Goal: Task Accomplishment & Management: Manage account settings

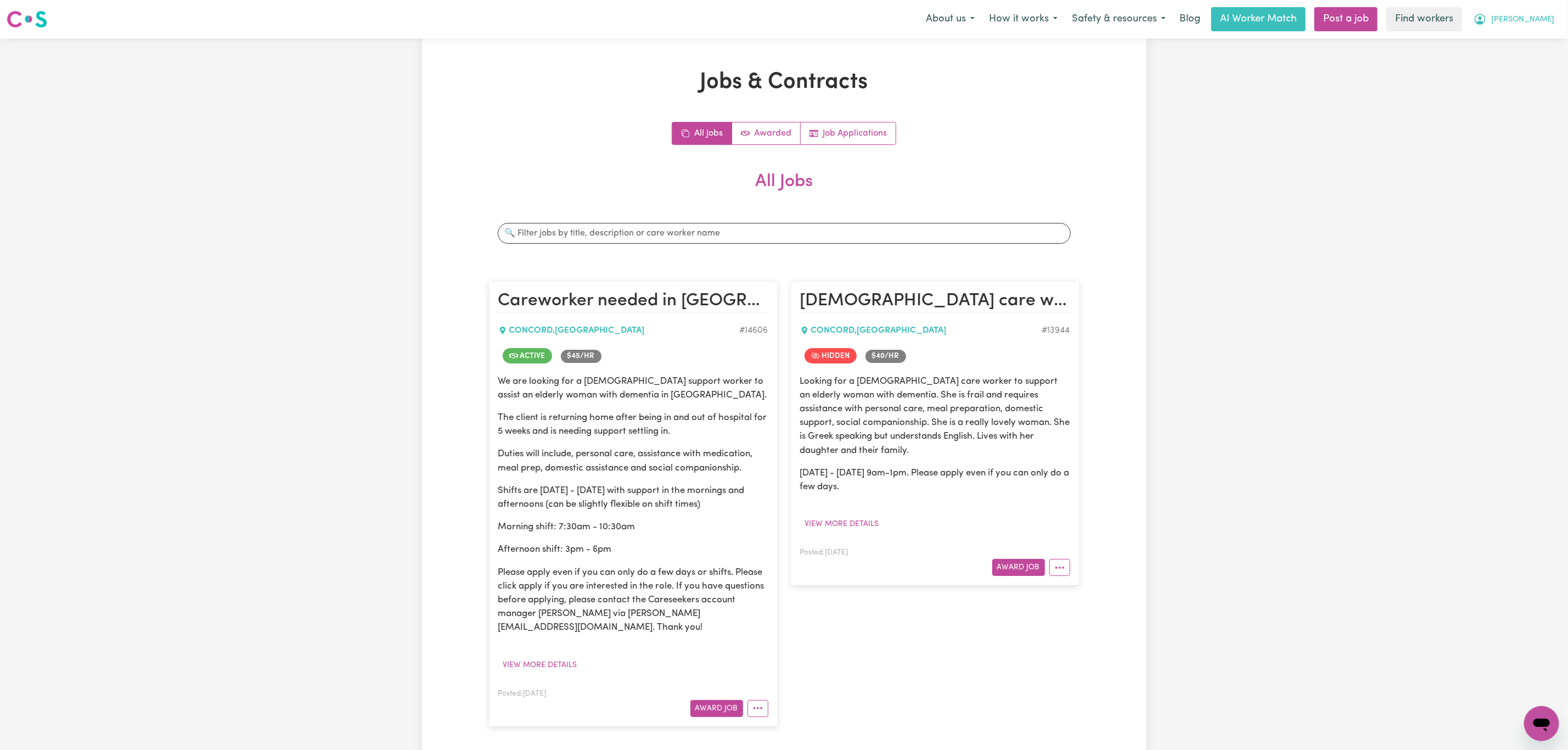
click at [1542, 16] on span "[PERSON_NAME]" at bounding box center [1522, 20] width 63 height 12
click at [1518, 57] on link "Logout" at bounding box center [1518, 63] width 87 height 21
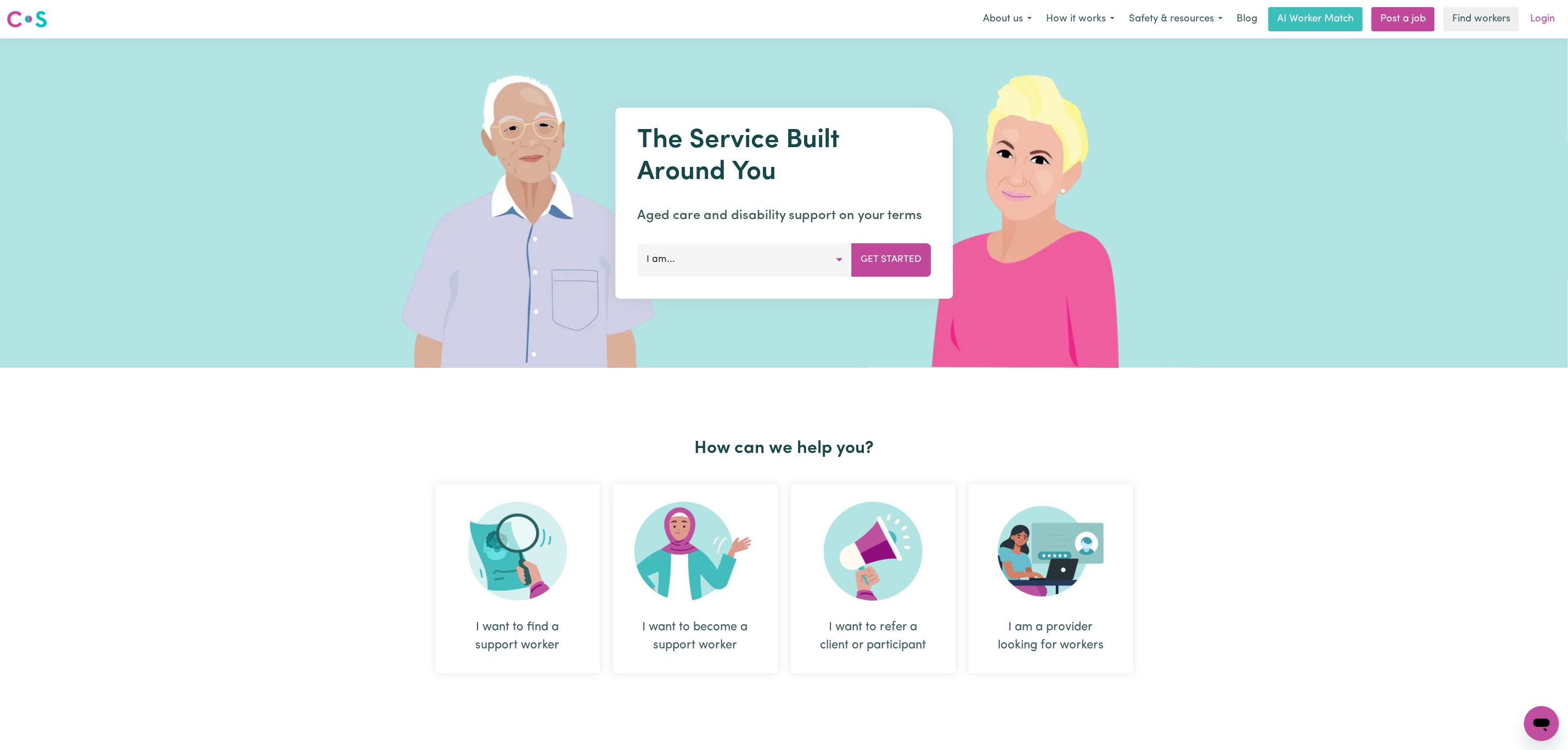
click at [1538, 16] on link "Login" at bounding box center [1542, 19] width 38 height 24
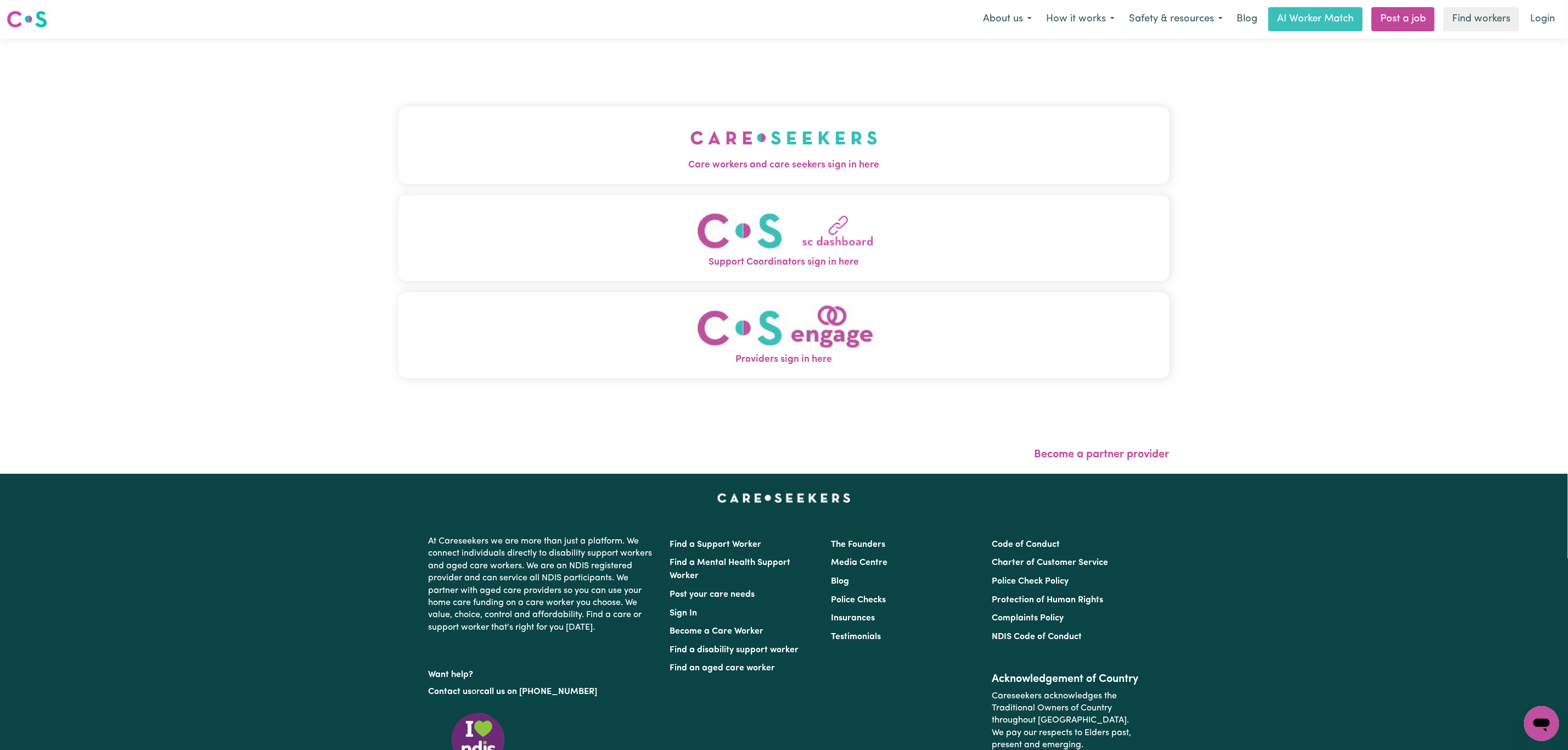
click at [880, 167] on span "Care workers and care seekers sign in here" at bounding box center [784, 165] width 771 height 14
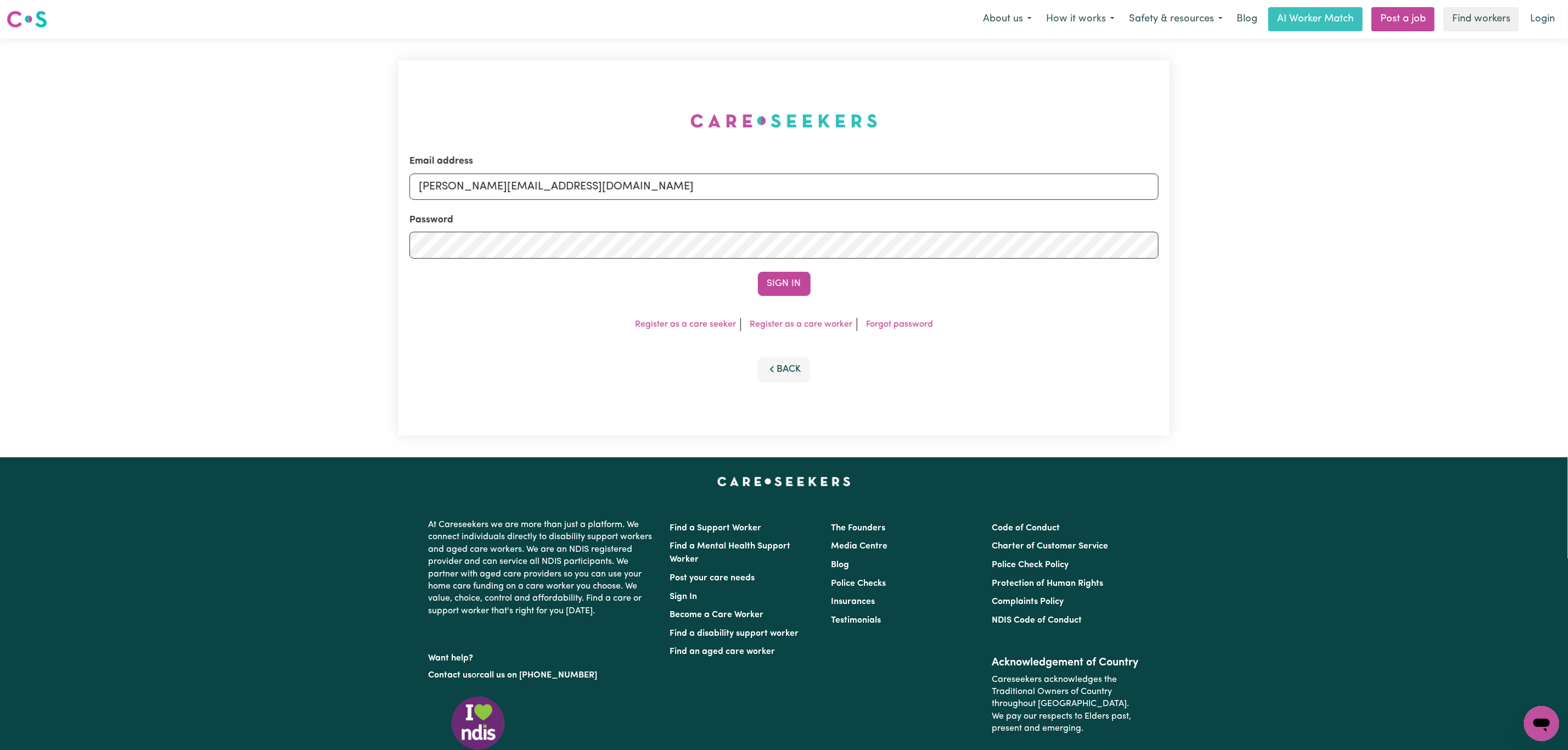
click at [576, 170] on div "Email address [PERSON_NAME][EMAIL_ADDRESS][DOMAIN_NAME]" at bounding box center [784, 177] width 750 height 45
click at [576, 206] on form "Email address [PERSON_NAME][EMAIL_ADDRESS][DOMAIN_NAME] Password Sign In" at bounding box center [784, 225] width 750 height 142
click at [560, 196] on input "[PERSON_NAME][EMAIL_ADDRESS][DOMAIN_NAME]" at bounding box center [784, 187] width 750 height 26
drag, startPoint x: 476, startPoint y: 192, endPoint x: 753, endPoint y: 317, distance: 303.9
click at [871, 211] on form "Email address [EMAIL_ADDRESS][PERSON_NAME][DOMAIN_NAME] Password Sign In" at bounding box center [784, 225] width 750 height 142
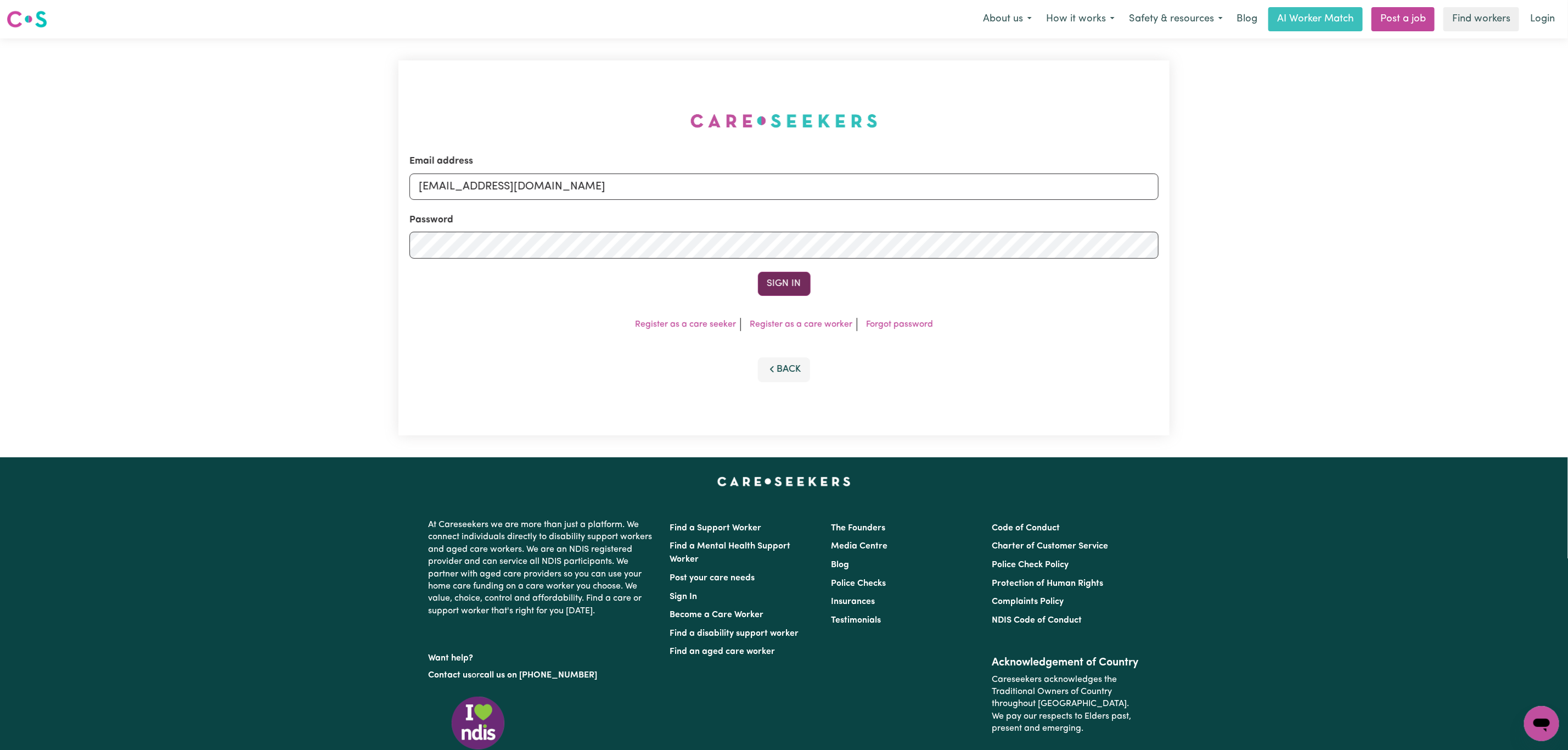
type input "[EMAIL_ADDRESS][DOMAIN_NAME]"
click at [770, 279] on button "Sign In" at bounding box center [784, 284] width 53 height 24
